Goal: Task Accomplishment & Management: Complete application form

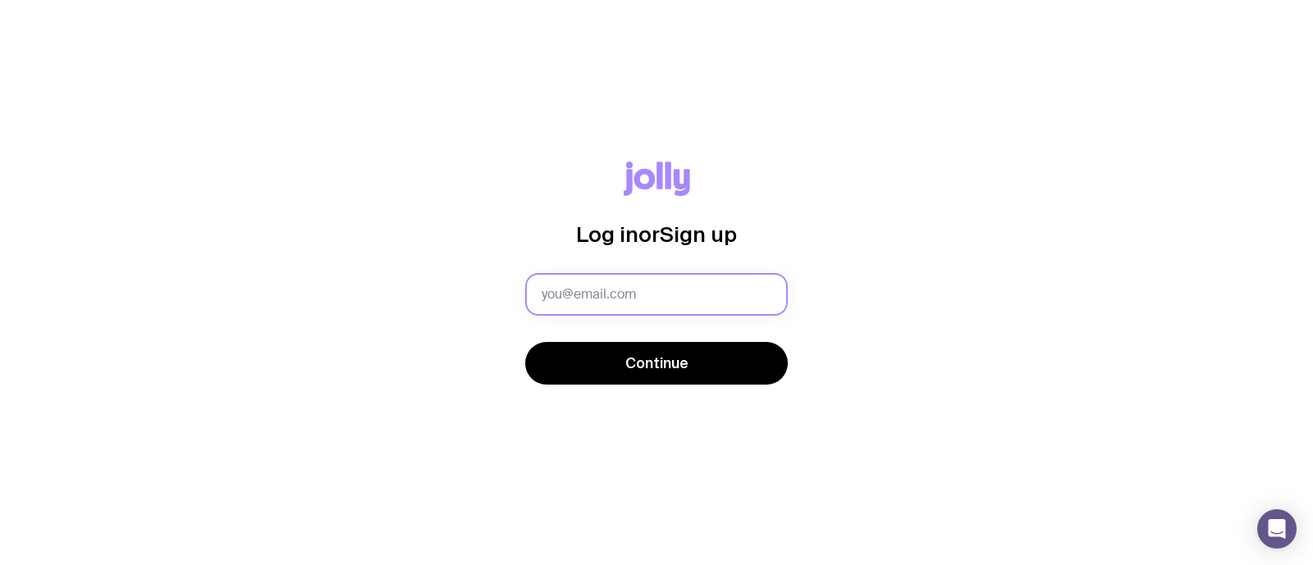
click at [566, 297] on input "text" at bounding box center [656, 294] width 263 height 43
type input "[EMAIL_ADDRESS][DOMAIN_NAME]"
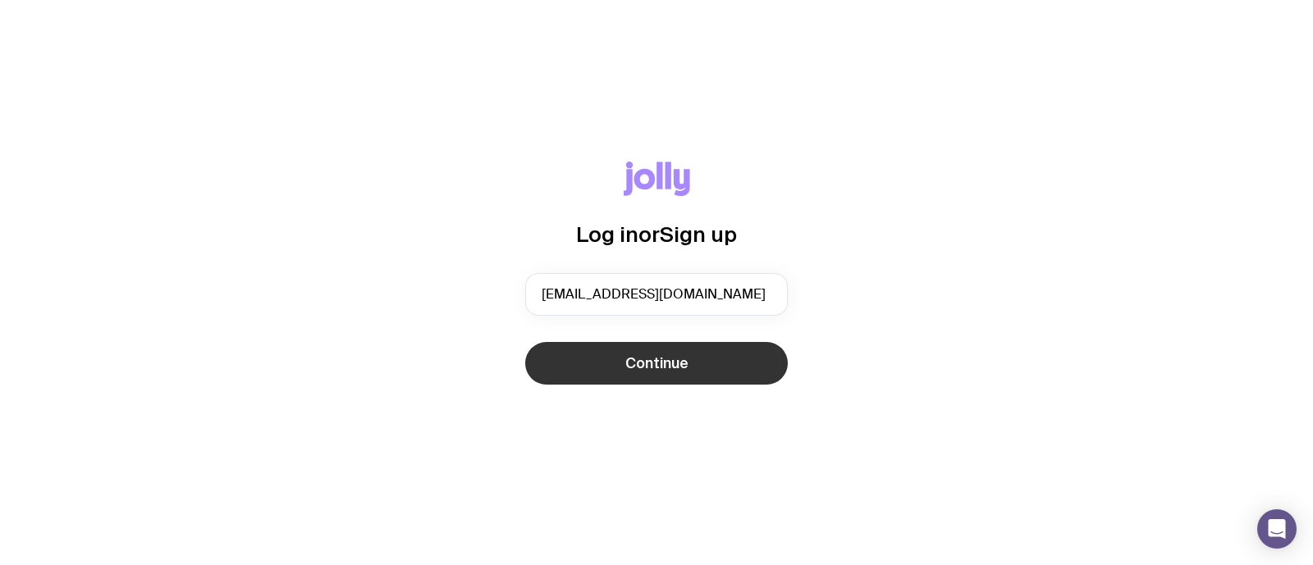
click at [608, 367] on button "Continue" at bounding box center [656, 363] width 263 height 43
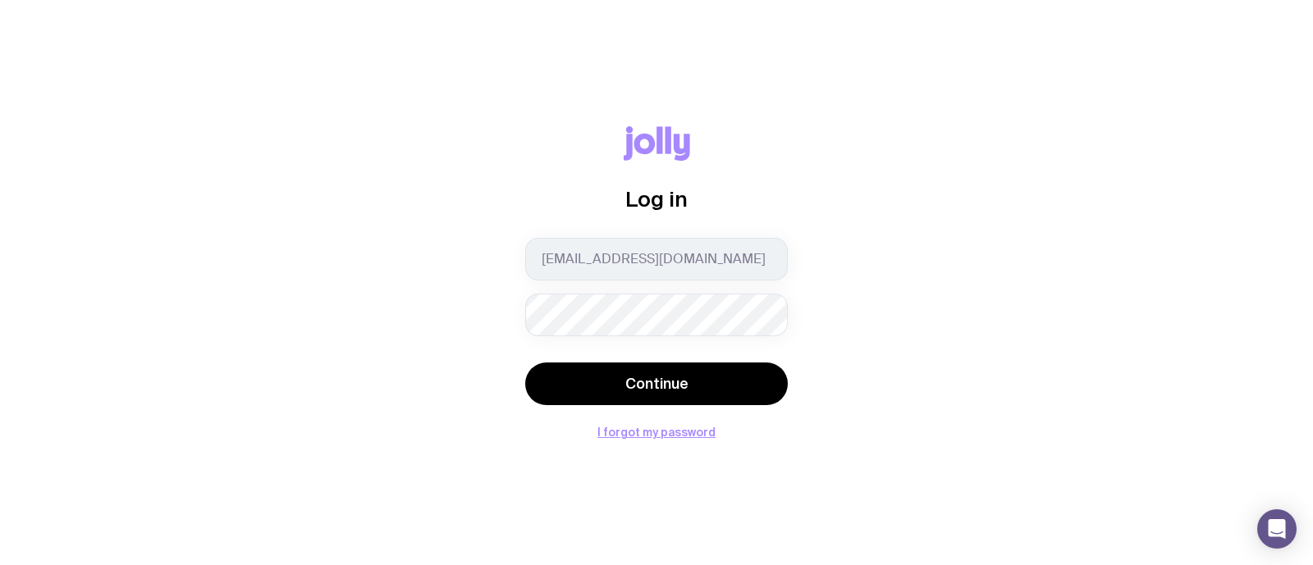
click at [525, 363] on button "Continue" at bounding box center [656, 384] width 263 height 43
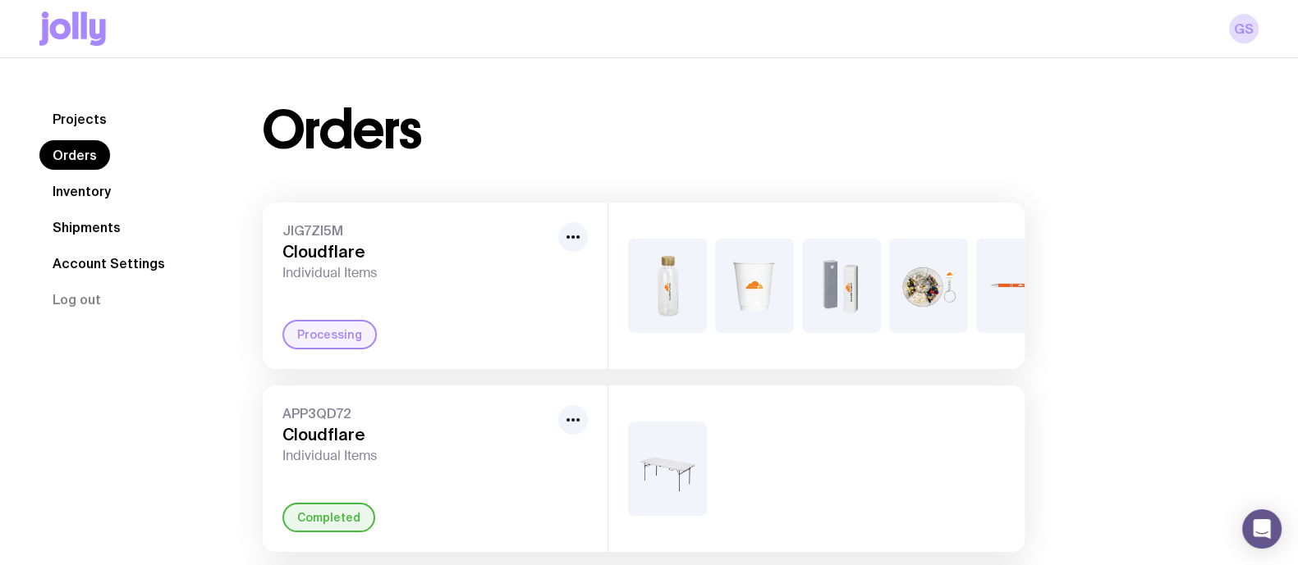
click at [89, 190] on link "Inventory" at bounding box center [81, 191] width 85 height 30
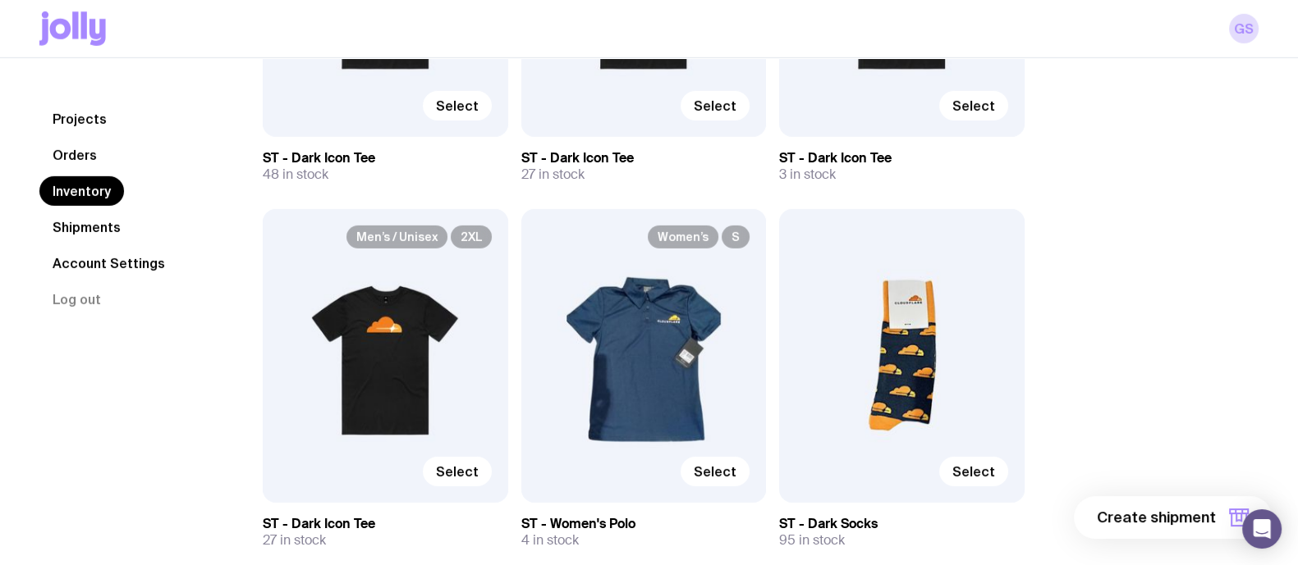
scroll to position [6138, 0]
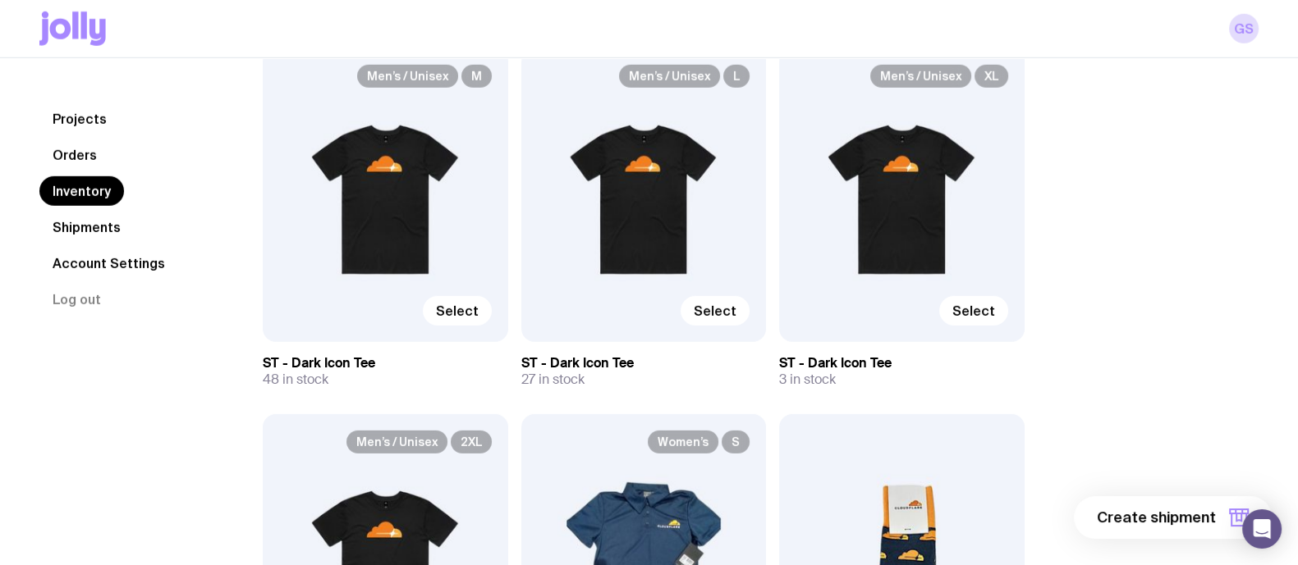
click at [352, 285] on div "Men’s / Unisex M Select" at bounding box center [385, 195] width 245 height 294
click at [431, 312] on label "Select" at bounding box center [457, 311] width 69 height 30
click at [0, 0] on input "Select" at bounding box center [0, 0] width 0 height 0
click at [717, 308] on span "Select" at bounding box center [715, 311] width 43 height 16
click at [0, 0] on input "Select" at bounding box center [0, 0] width 0 height 0
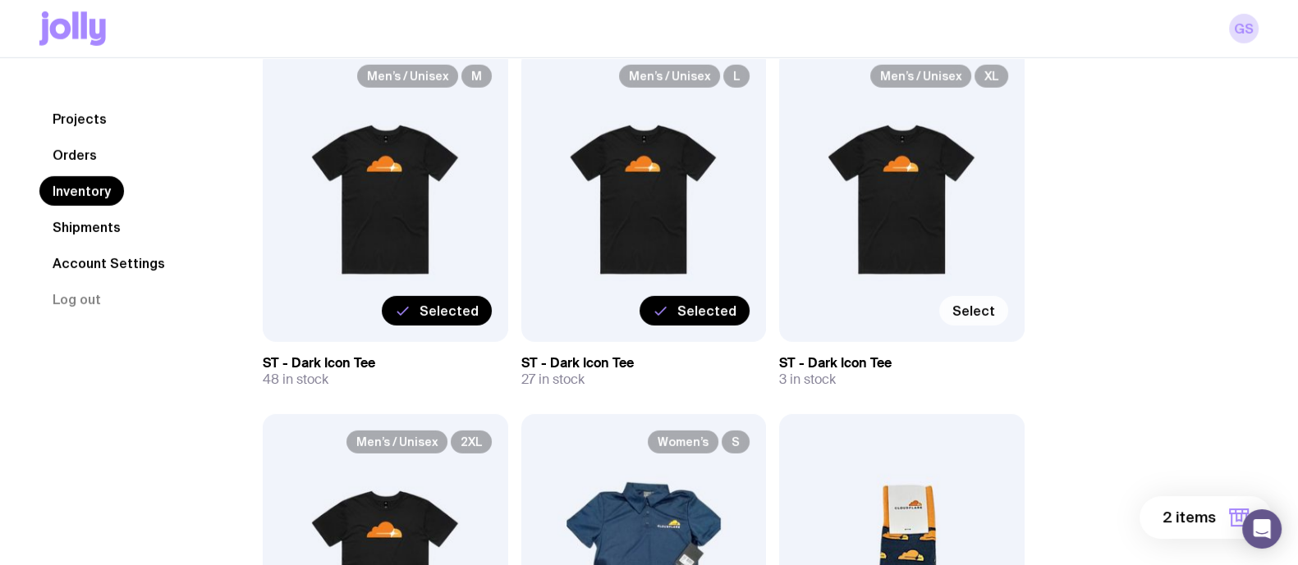
click at [962, 318] on span "Select" at bounding box center [973, 311] width 43 height 16
click at [0, 0] on input "Select" at bounding box center [0, 0] width 0 height 0
click at [1172, 516] on span "3 items" at bounding box center [1189, 518] width 53 height 20
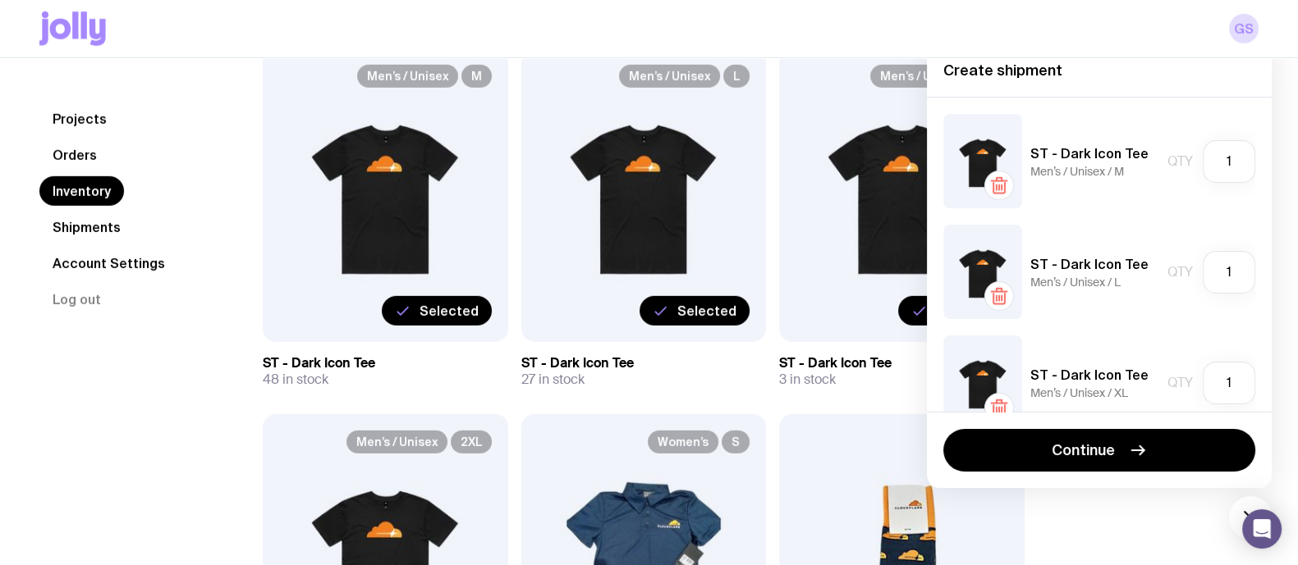
scroll to position [34, 0]
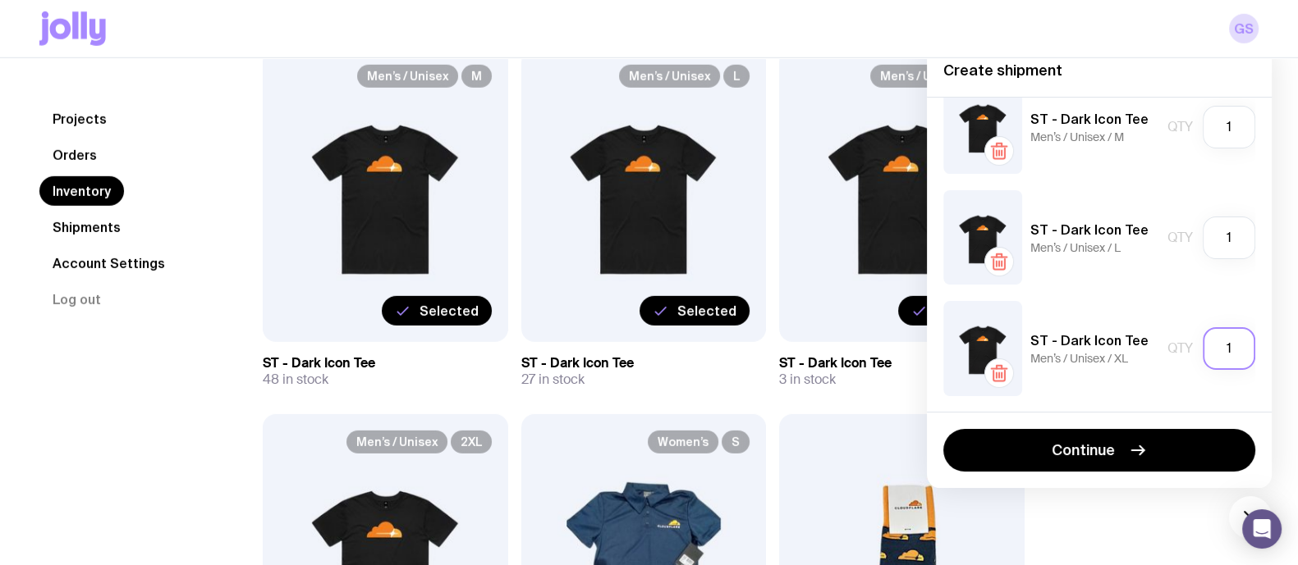
drag, startPoint x: 1225, startPoint y: 348, endPoint x: 1177, endPoint y: 342, distance: 48.8
click at [1177, 342] on div "Qty 1" at bounding box center [1211, 348] width 88 height 43
type input "2"
drag, startPoint x: 1227, startPoint y: 242, endPoint x: 1195, endPoint y: 241, distance: 32.0
click at [1202, 241] on input "1" at bounding box center [1228, 238] width 53 height 43
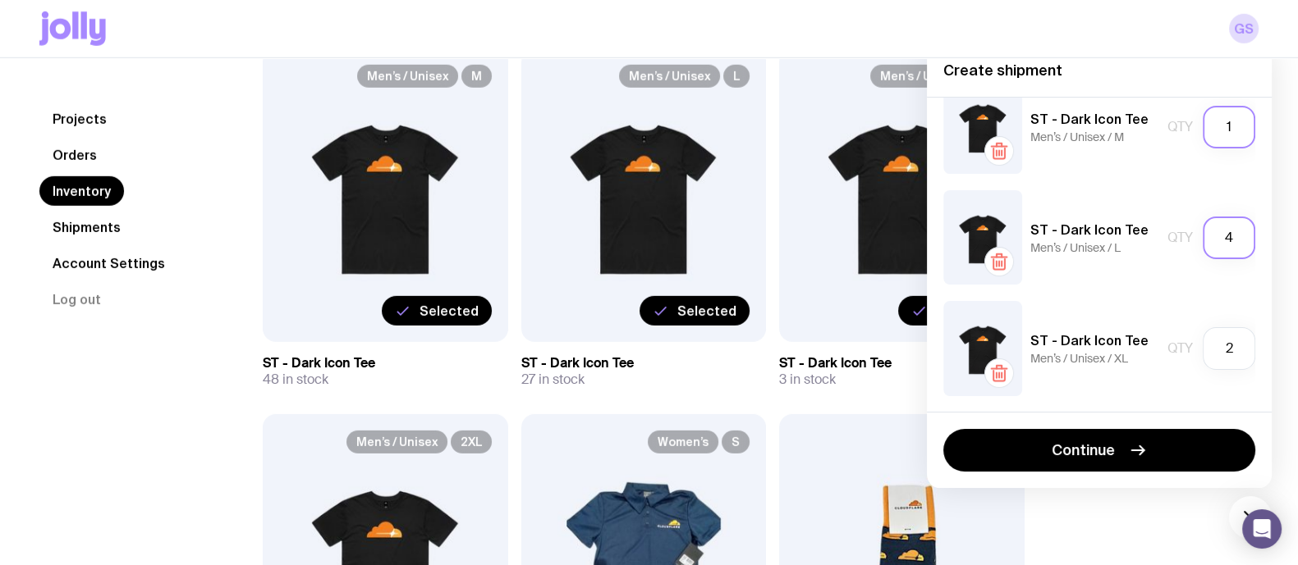
type input "4"
drag, startPoint x: 1223, startPoint y: 119, endPoint x: 1178, endPoint y: 125, distance: 45.5
click at [1178, 125] on div "Qty 1" at bounding box center [1211, 127] width 88 height 43
type input "4"
drag, startPoint x: 1216, startPoint y: 355, endPoint x: 1160, endPoint y: 352, distance: 56.7
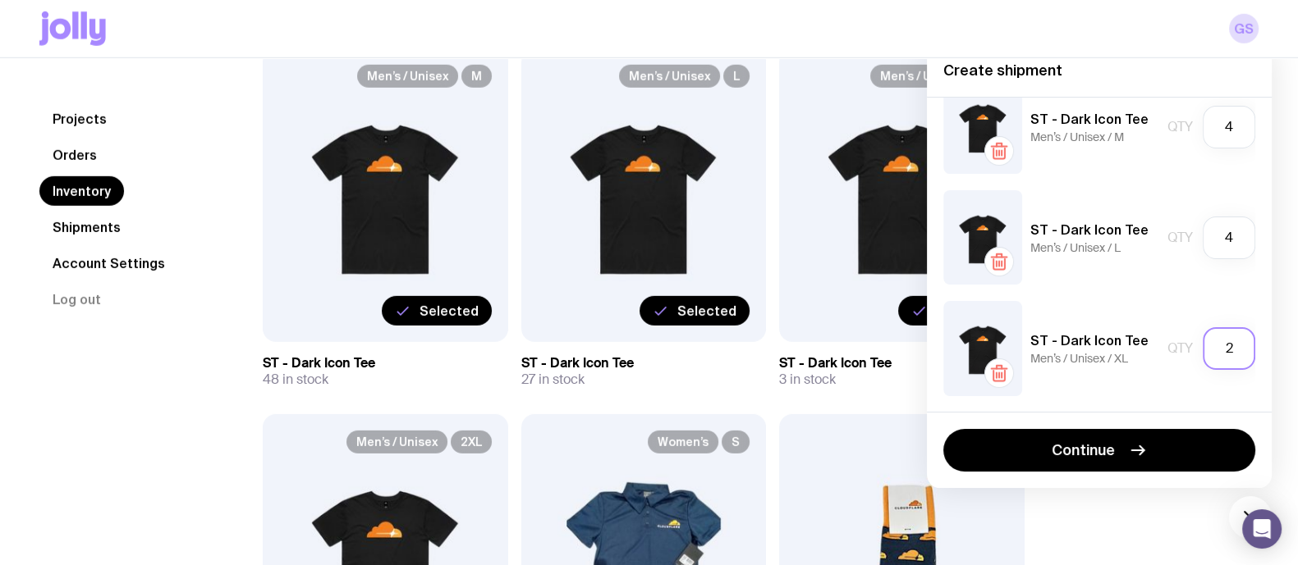
click at [1167, 352] on div "Qty 2" at bounding box center [1211, 348] width 88 height 43
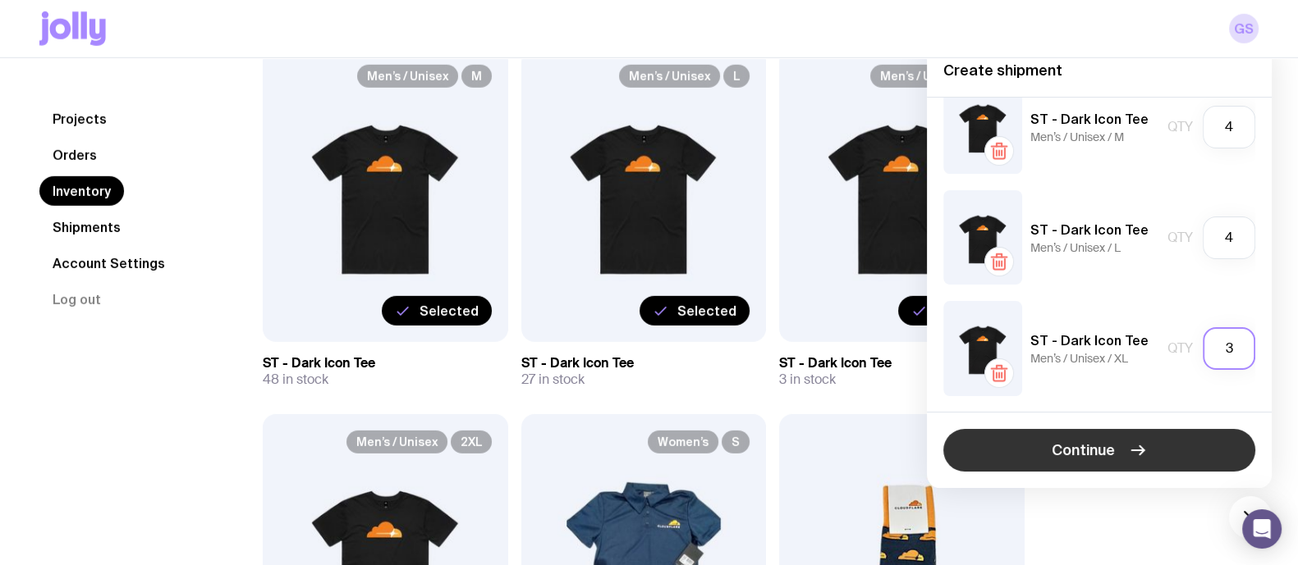
type input "3"
click at [1155, 465] on button "Continue" at bounding box center [1099, 450] width 312 height 43
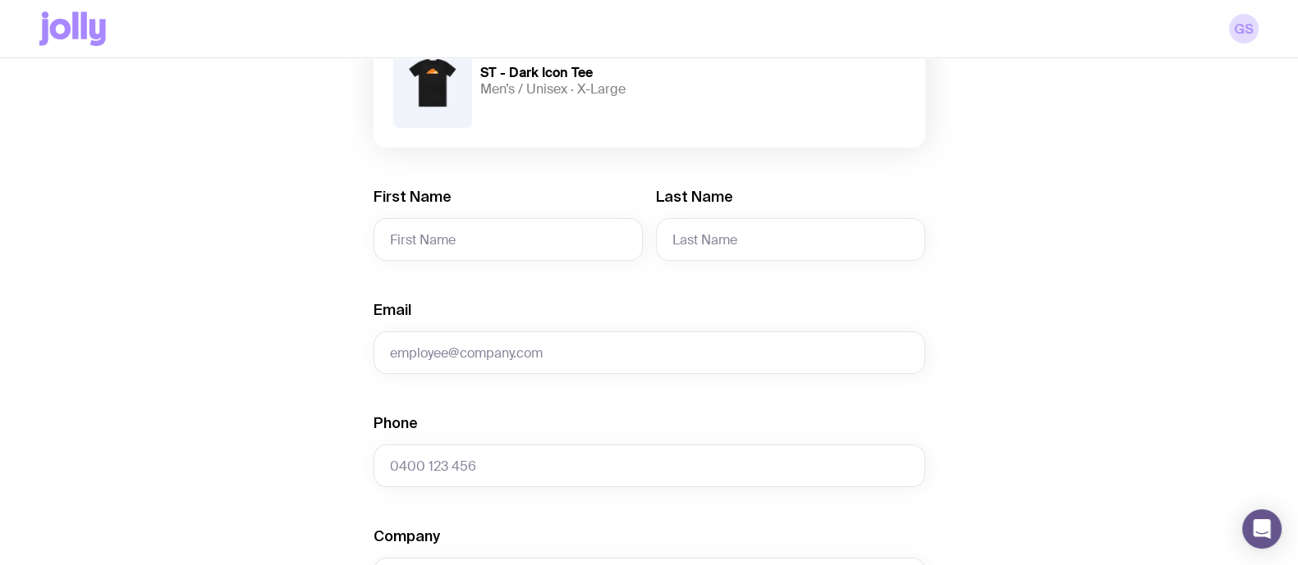
scroll to position [338, 0]
click at [530, 247] on input "First Name" at bounding box center [507, 238] width 269 height 43
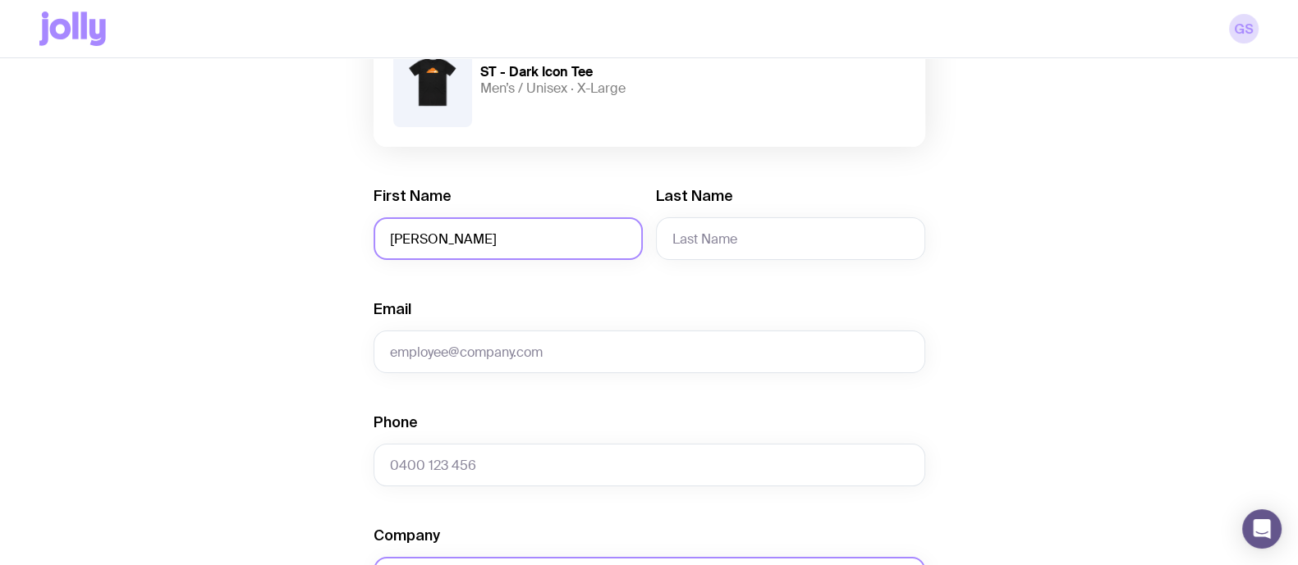
type input "[PERSON_NAME]"
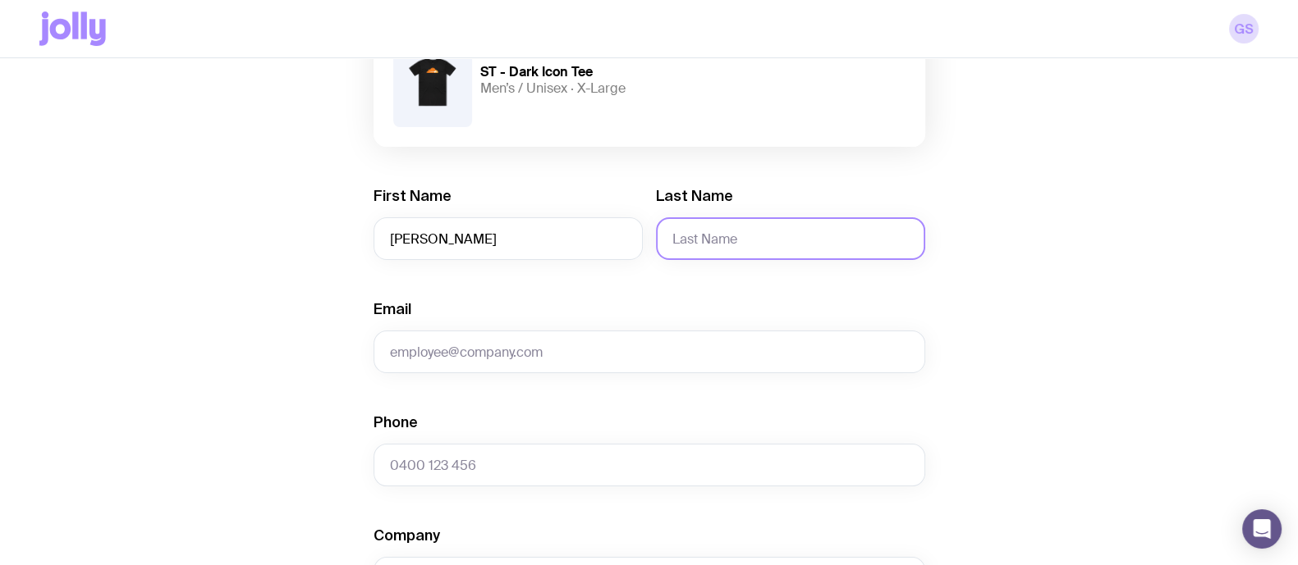
click at [762, 237] on input "Last Name" at bounding box center [790, 238] width 269 height 43
paste input "[PERSON_NAME]"
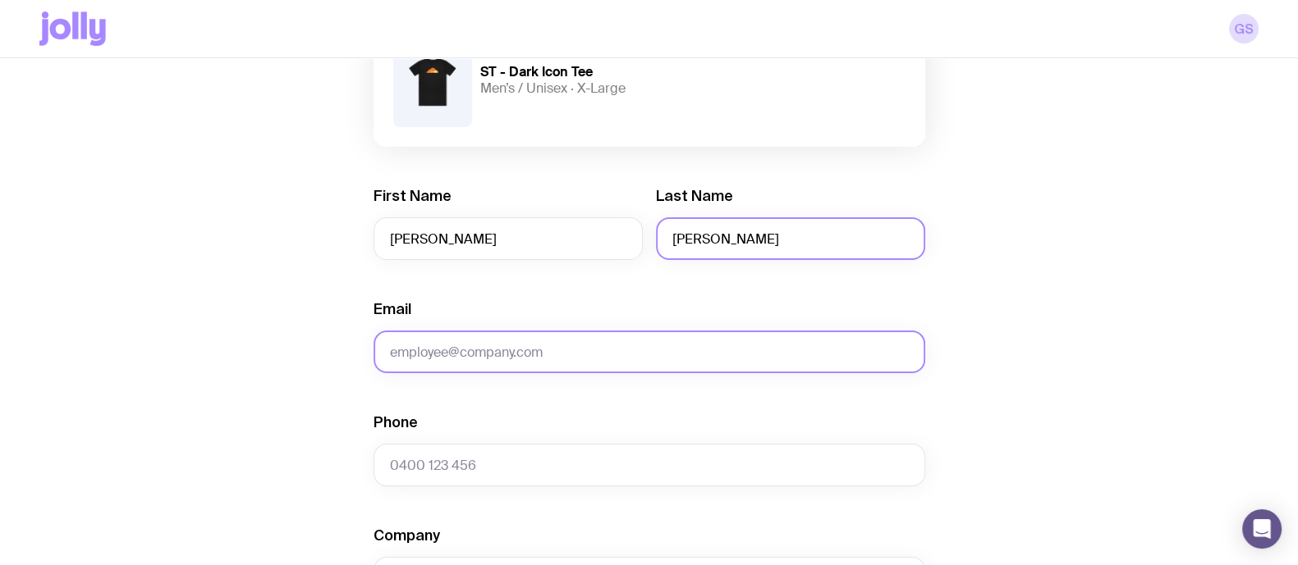
type input "[PERSON_NAME]"
click at [627, 346] on input "Email" at bounding box center [649, 352] width 552 height 43
paste input "[EMAIL_ADDRESS][DOMAIN_NAME]"
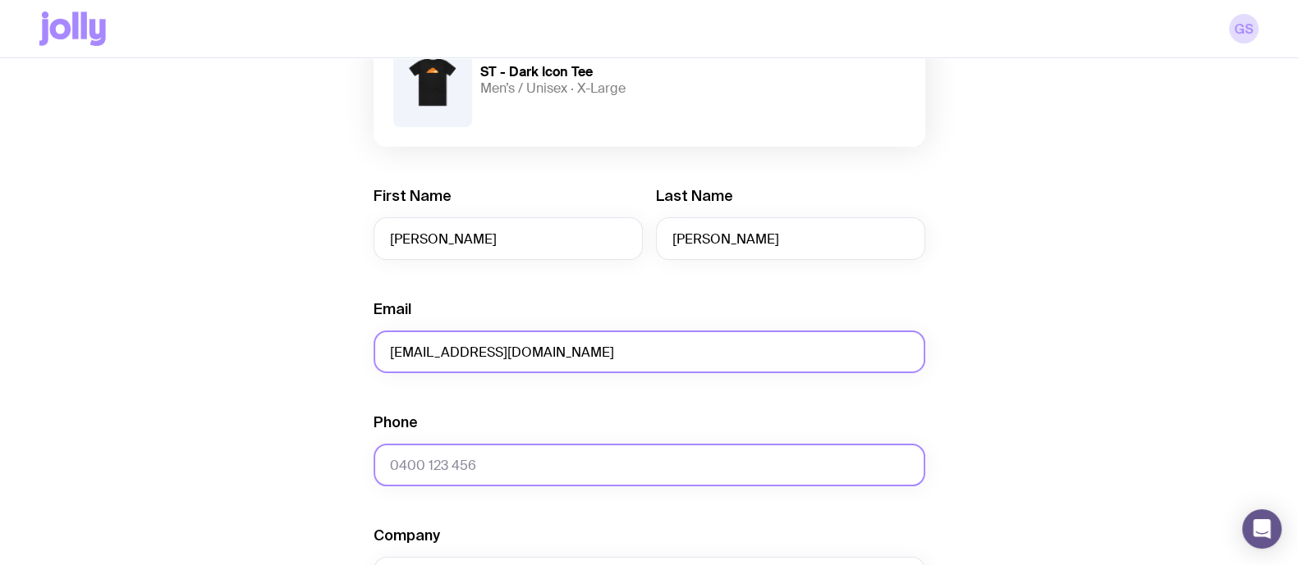
type input "[EMAIL_ADDRESS][DOMAIN_NAME]"
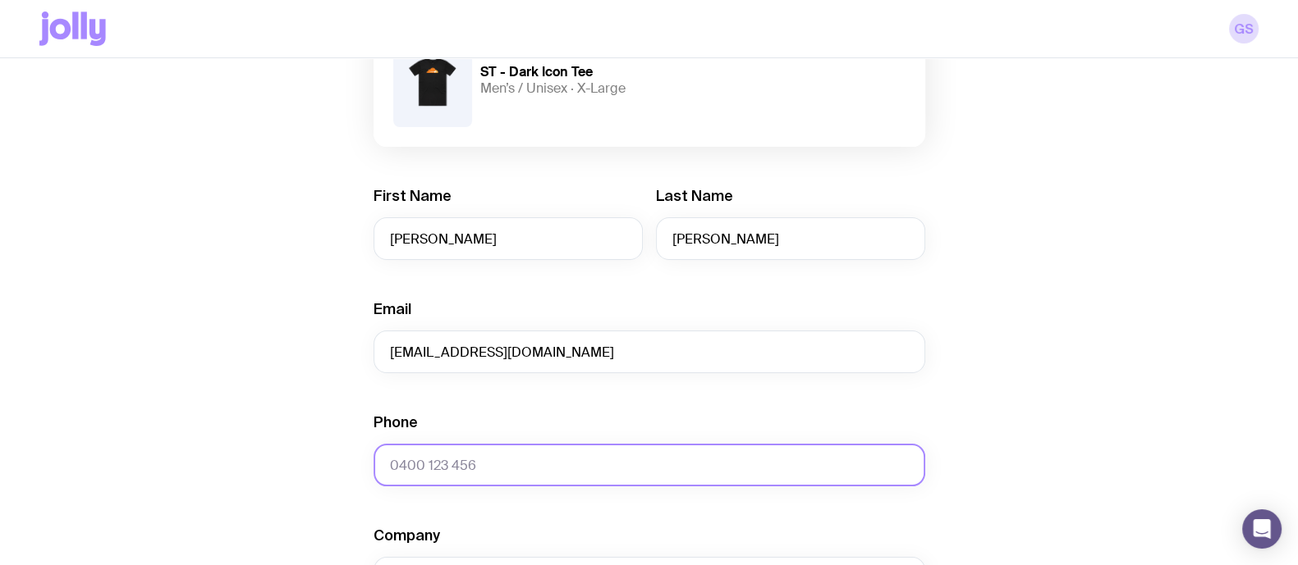
click at [445, 464] on input "Phone" at bounding box center [649, 465] width 552 height 43
paste input "‭[PHONE_NUMBER]‬"
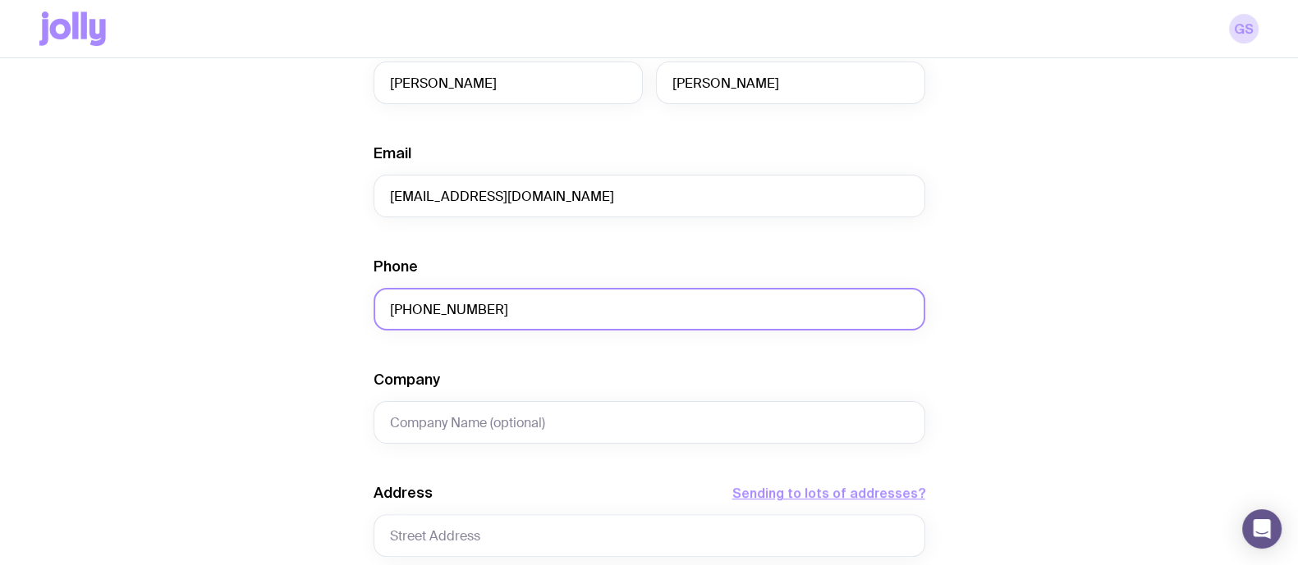
scroll to position [533, 0]
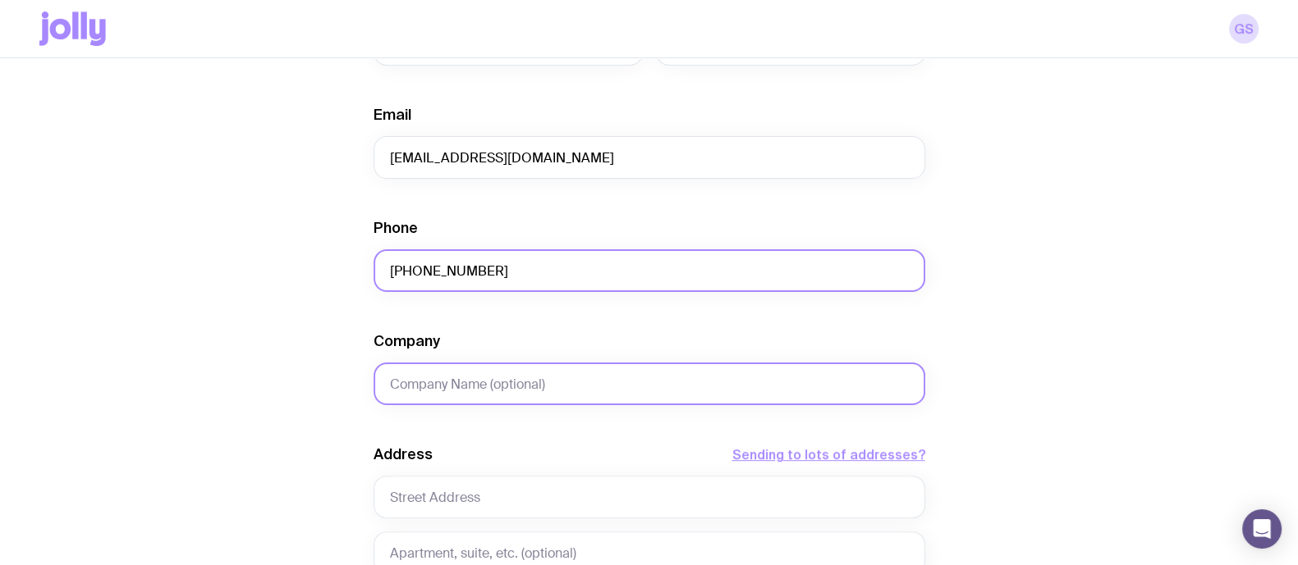
type input "‭[PHONE_NUMBER]‬"
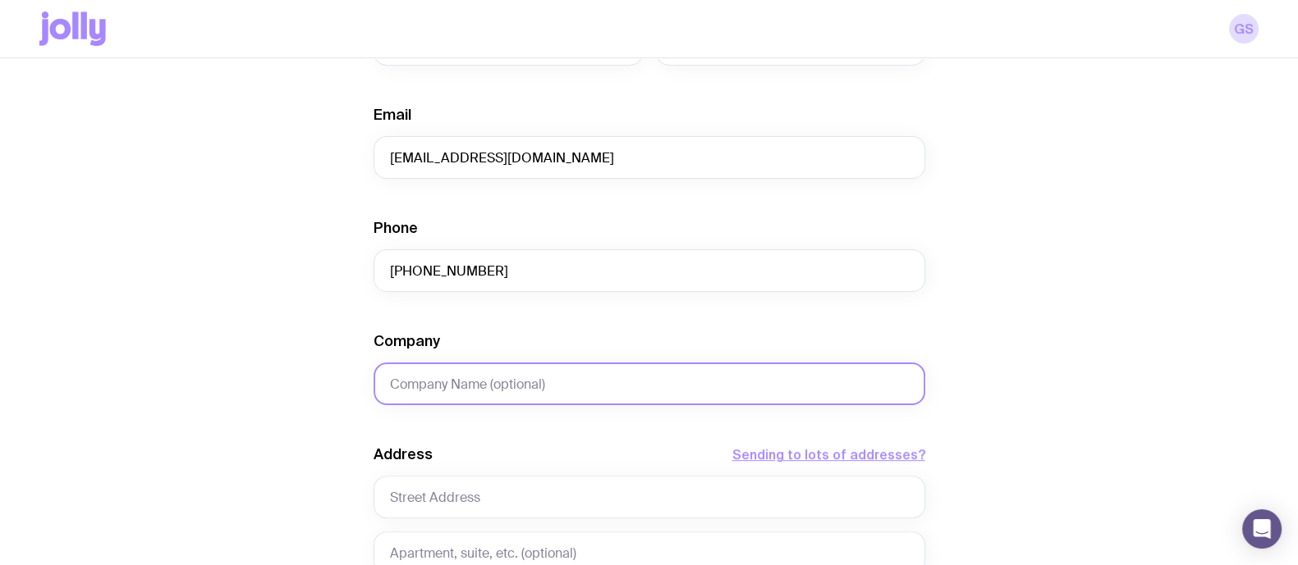
click at [452, 380] on input "Company" at bounding box center [649, 384] width 552 height 43
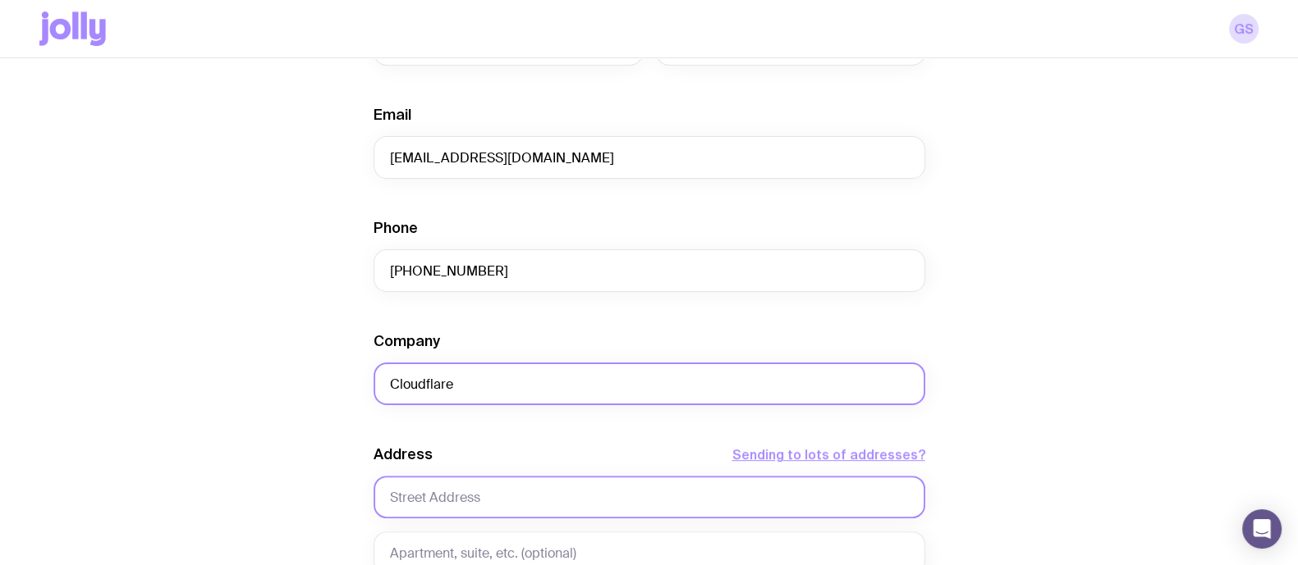
type input "Cloudflare"
click at [427, 490] on input "text" at bounding box center [649, 497] width 552 height 43
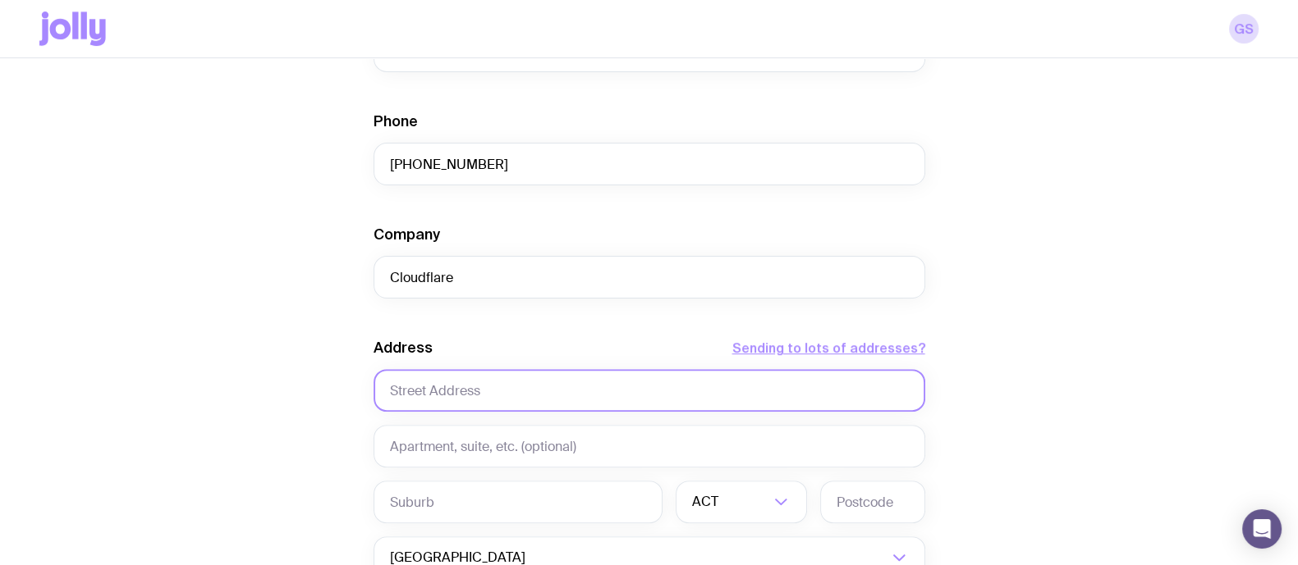
scroll to position [639, 0]
click at [425, 397] on input "text" at bounding box center [649, 390] width 552 height 43
type input "The Commons @ [PERSON_NAME][GEOGRAPHIC_DATA][STREET_ADDRESS][PERSON_NAME]"
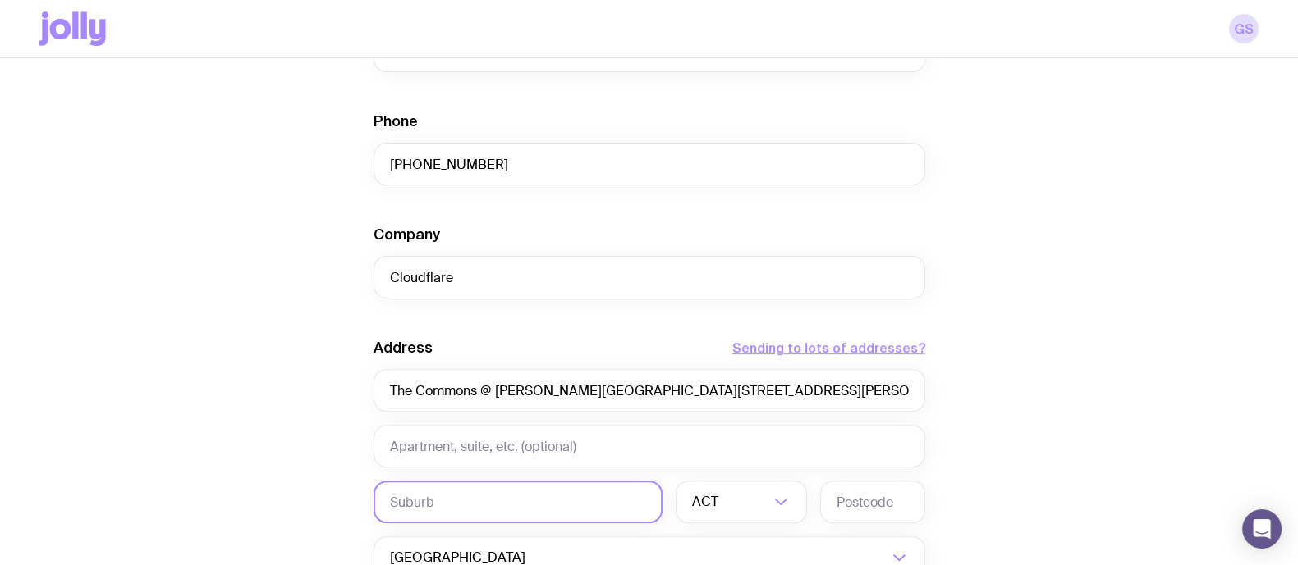
type input "[GEOGRAPHIC_DATA]"
type input "2000"
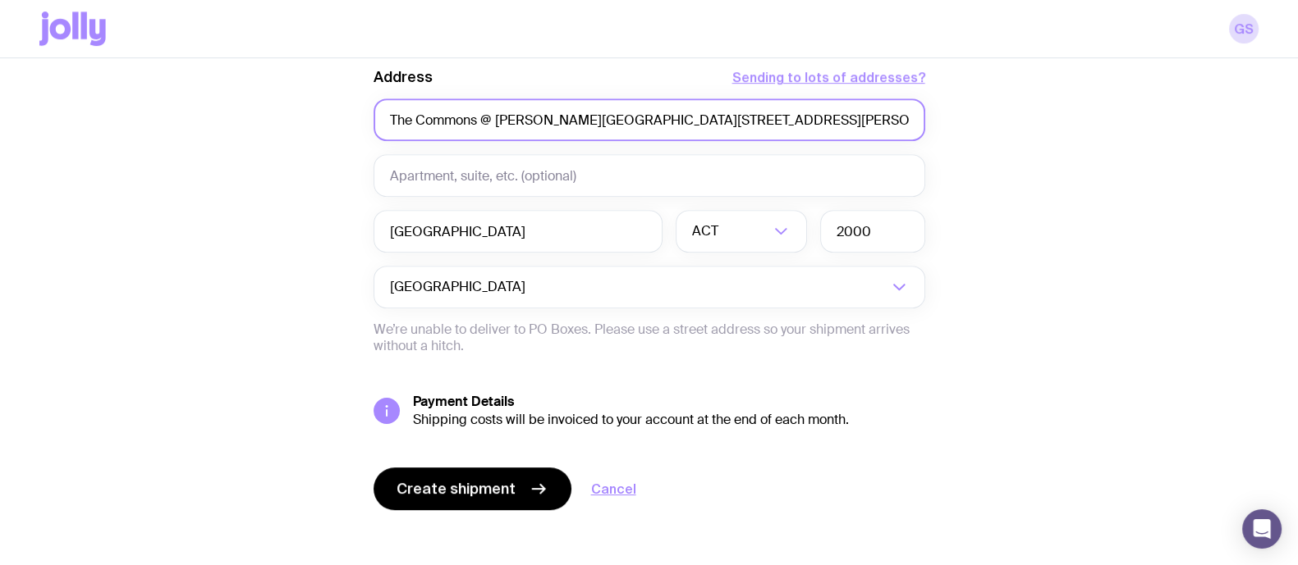
scroll to position [920, 0]
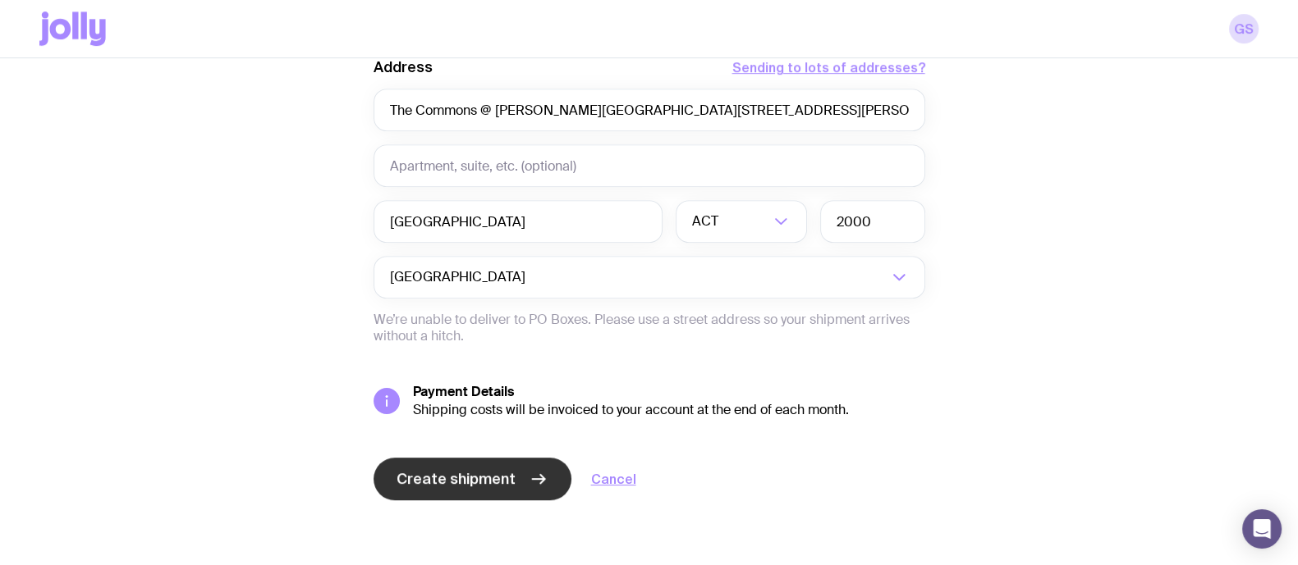
click at [488, 495] on button "Create shipment" at bounding box center [472, 479] width 198 height 43
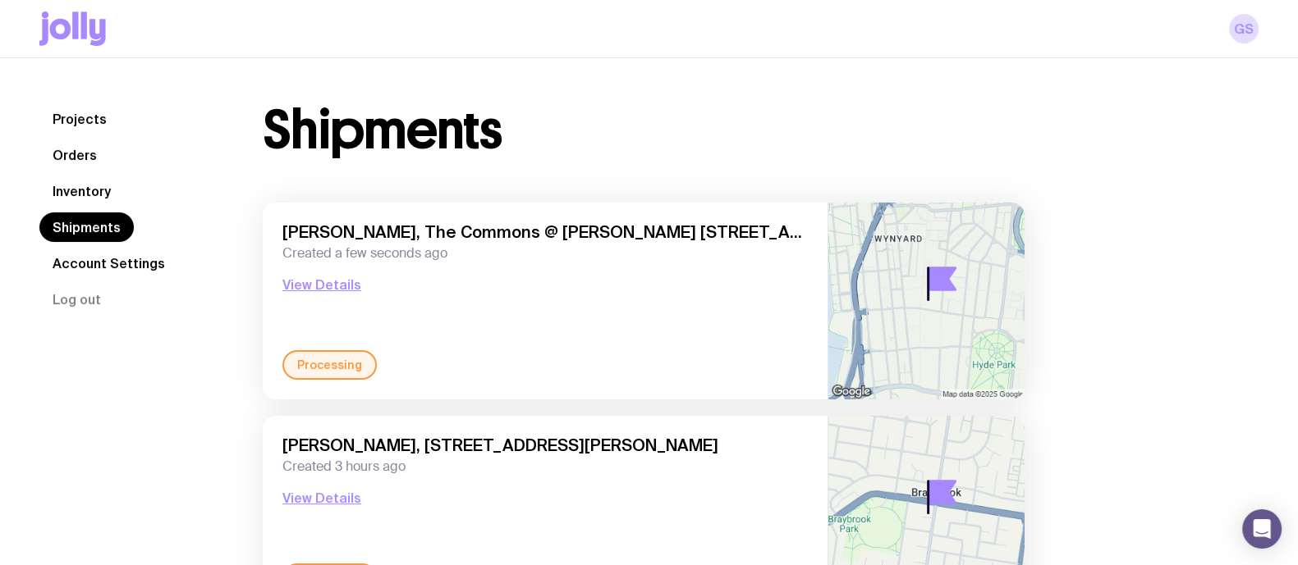
click at [365, 300] on div "[PERSON_NAME], The Commons @ [PERSON_NAME] [STREET_ADDRESS][PERSON_NAME] Create…" at bounding box center [544, 286] width 525 height 128
drag, startPoint x: 279, startPoint y: 231, endPoint x: 406, endPoint y: 236, distance: 127.3
click at [406, 236] on div "[PERSON_NAME], The Commons @ [PERSON_NAME] [STREET_ADDRESS][PERSON_NAME] Create…" at bounding box center [545, 301] width 565 height 197
copy span "[PERSON_NAME]"
